Goal: Check status: Check status

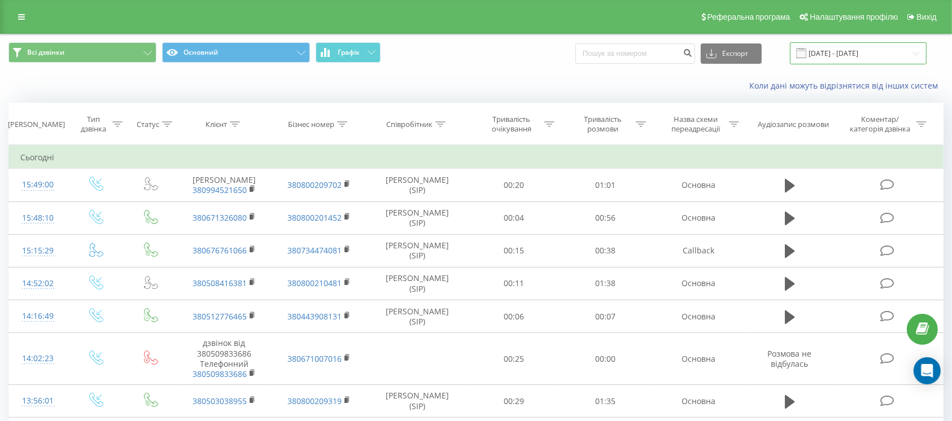
click at [820, 63] on input "[DATE] - [DATE]" at bounding box center [858, 53] width 137 height 22
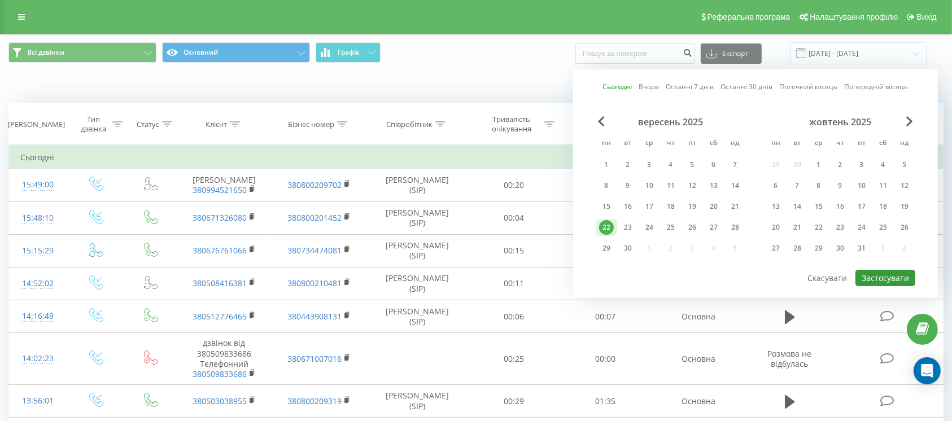
click at [870, 270] on button "Застосувати" at bounding box center [885, 278] width 60 height 16
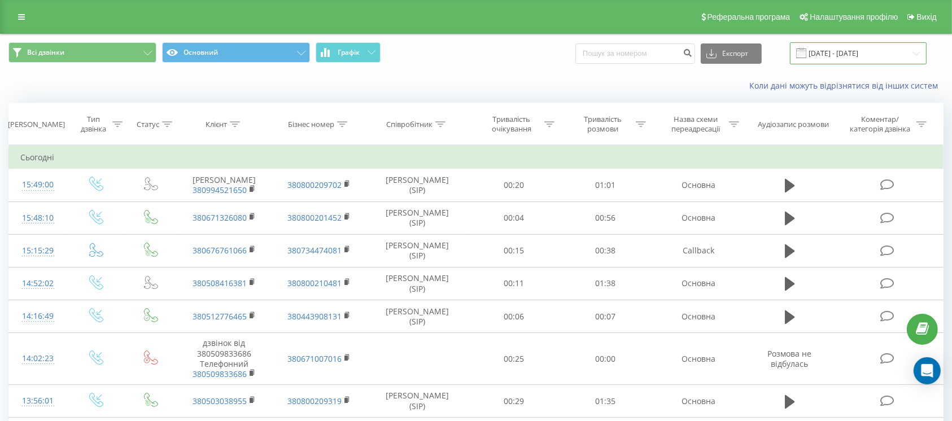
click at [827, 52] on input "[DATE] - [DATE]" at bounding box center [858, 53] width 137 height 22
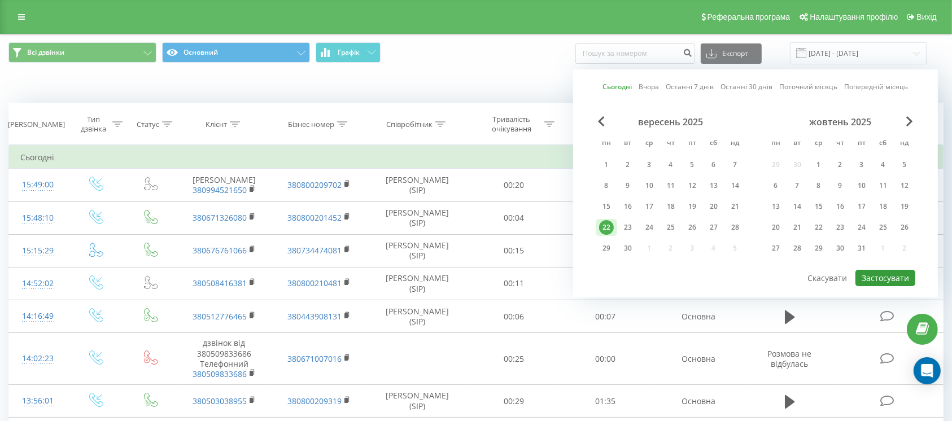
click at [868, 272] on button "Застосувати" at bounding box center [885, 278] width 60 height 16
